Goal: Browse casually: Explore the website without a specific task or goal

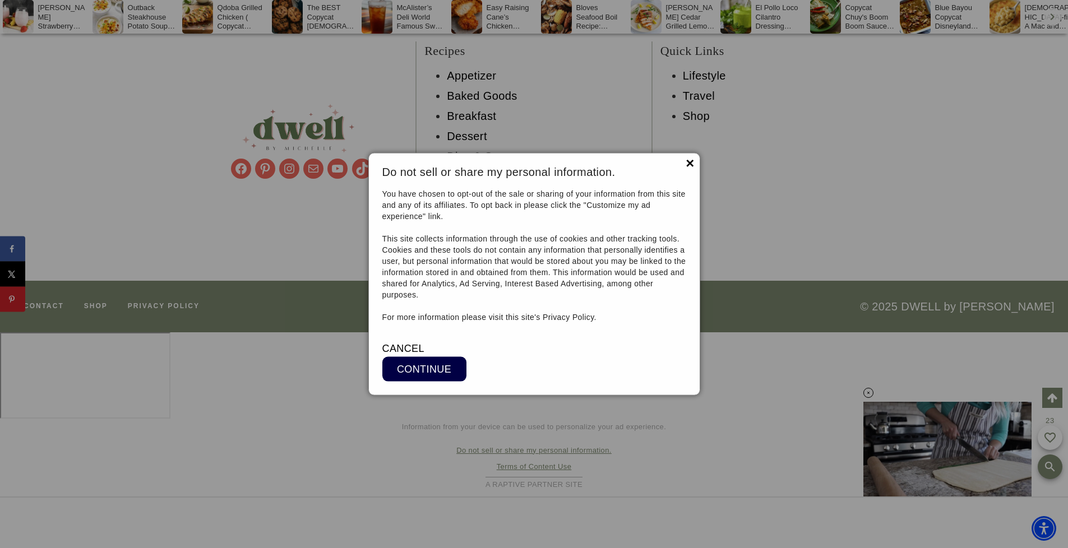
scroll to position [10474, 0]
